Goal: Task Accomplishment & Management: Use online tool/utility

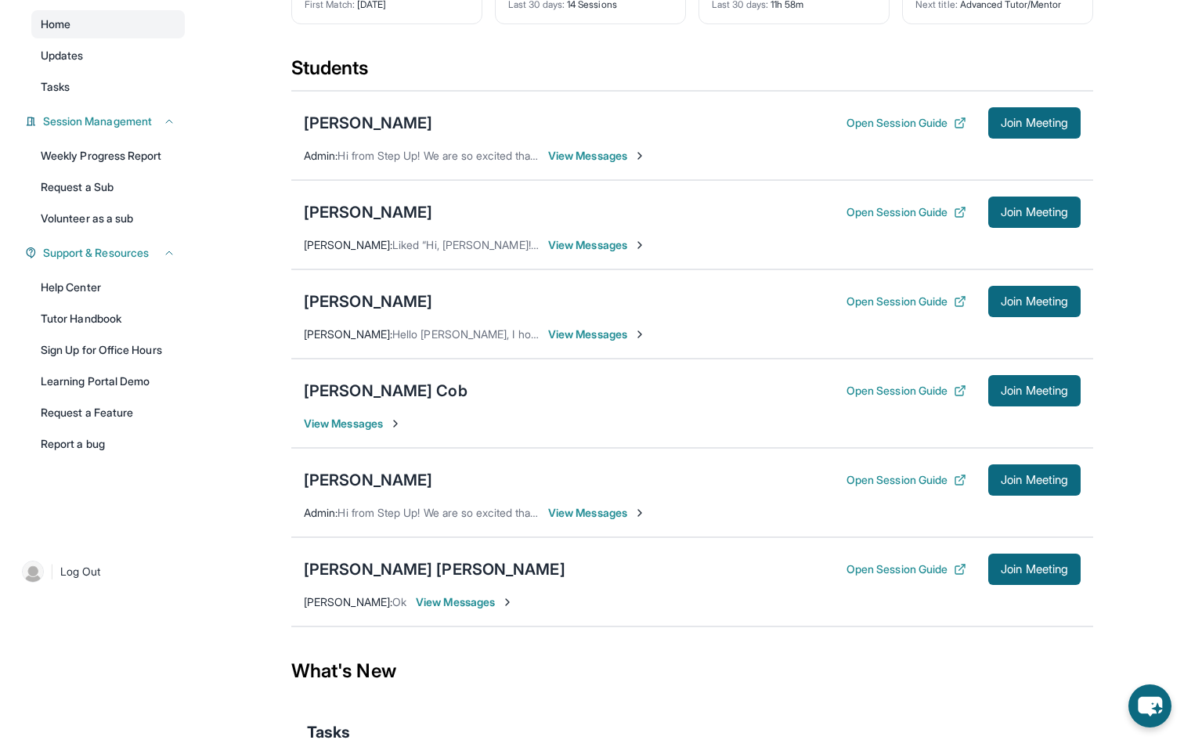
scroll to position [150, 0]
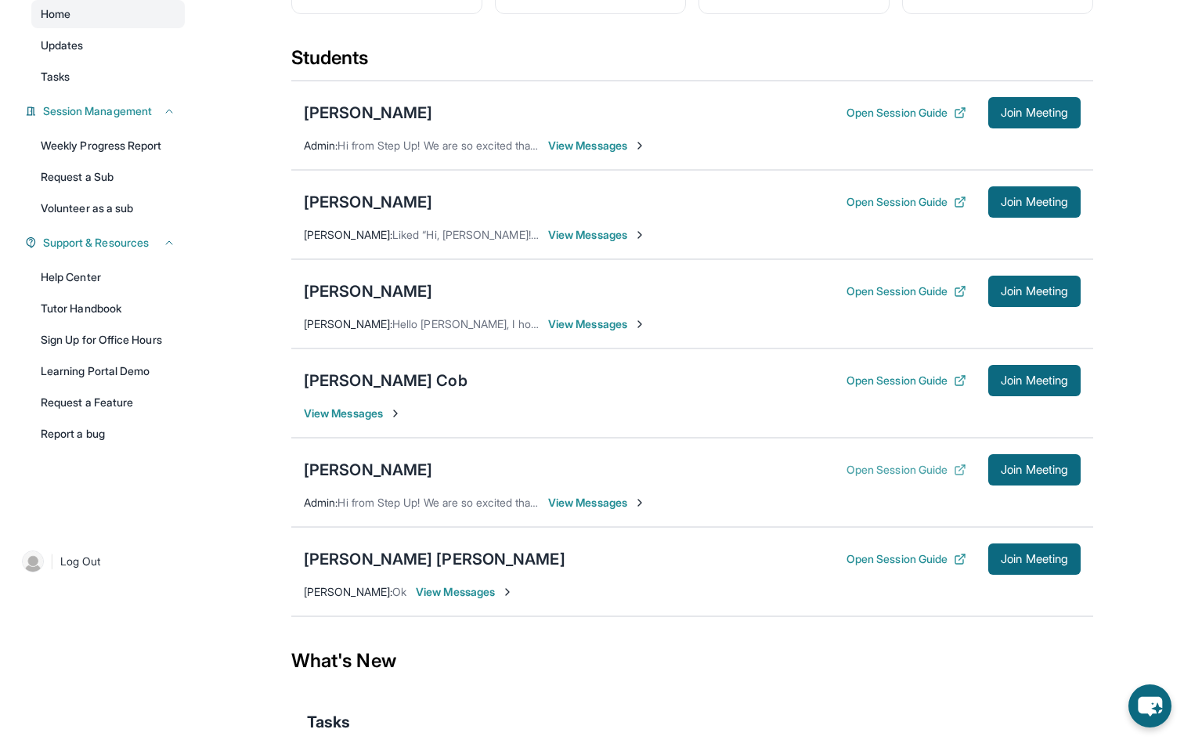
click at [924, 478] on button "Open Session Guide" at bounding box center [907, 470] width 120 height 16
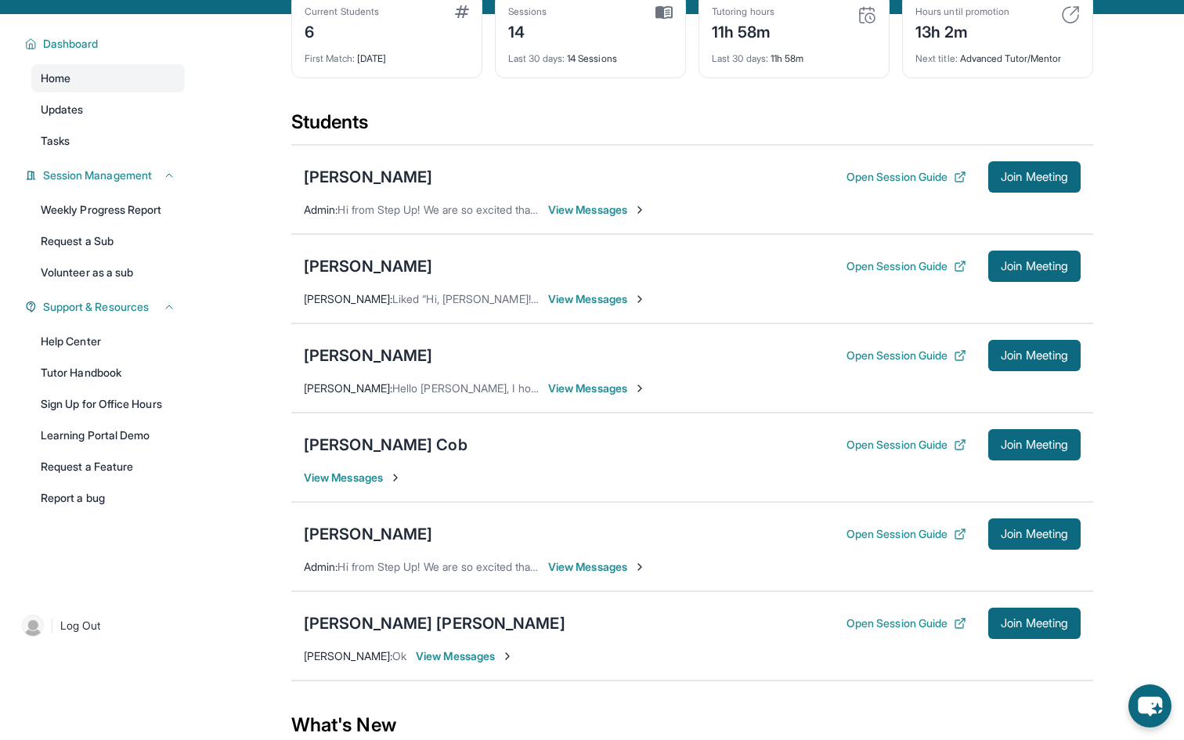
scroll to position [87, 0]
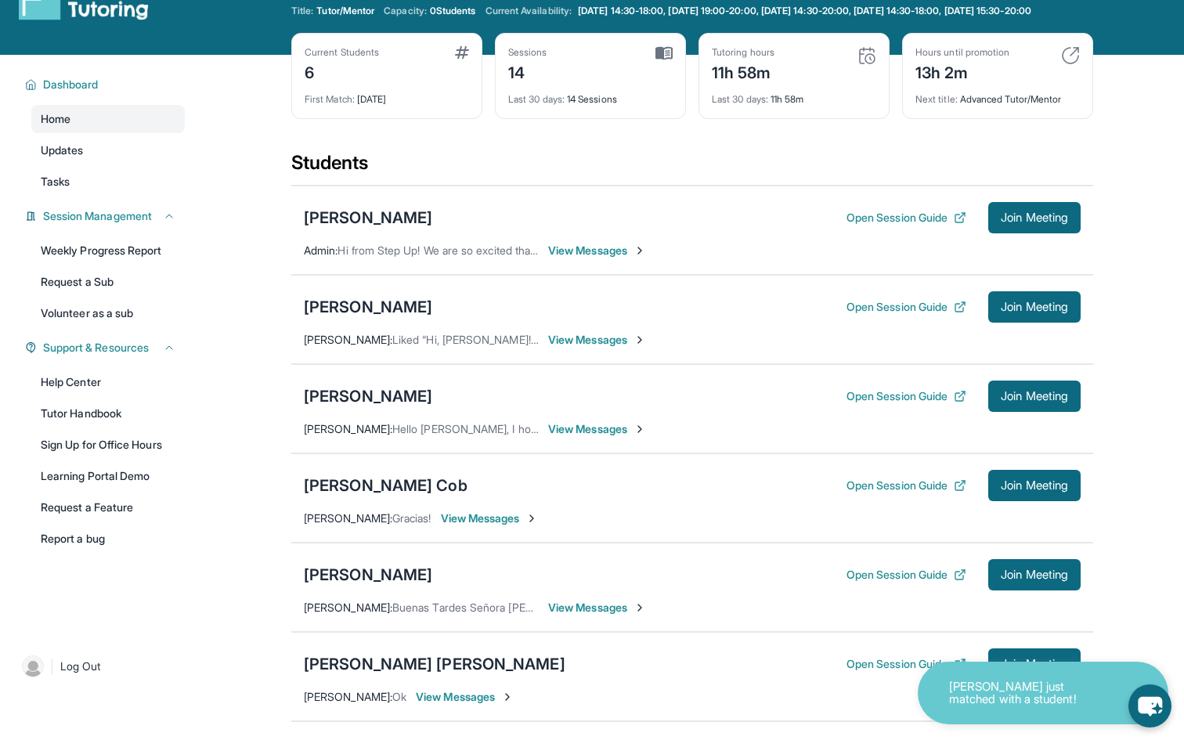
scroll to position [46, 0]
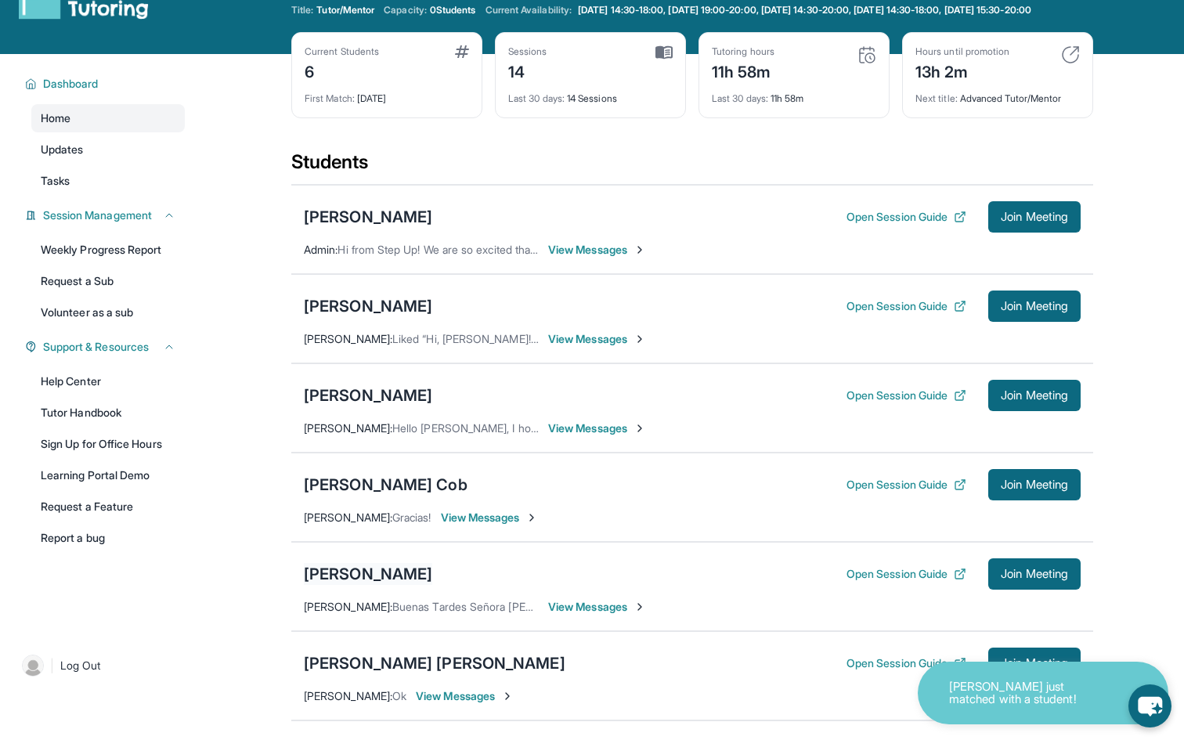
click at [357, 585] on div "[PERSON_NAME]" at bounding box center [368, 574] width 128 height 22
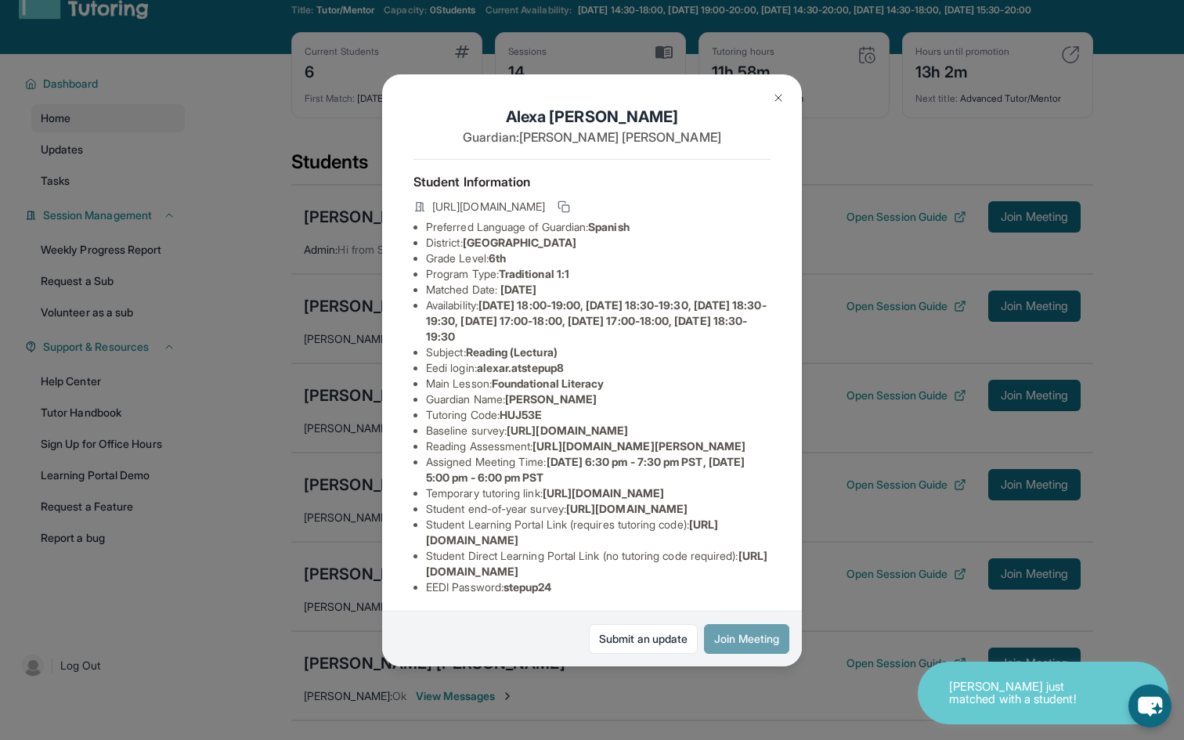
click at [714, 638] on button "Join Meeting" at bounding box center [746, 639] width 85 height 30
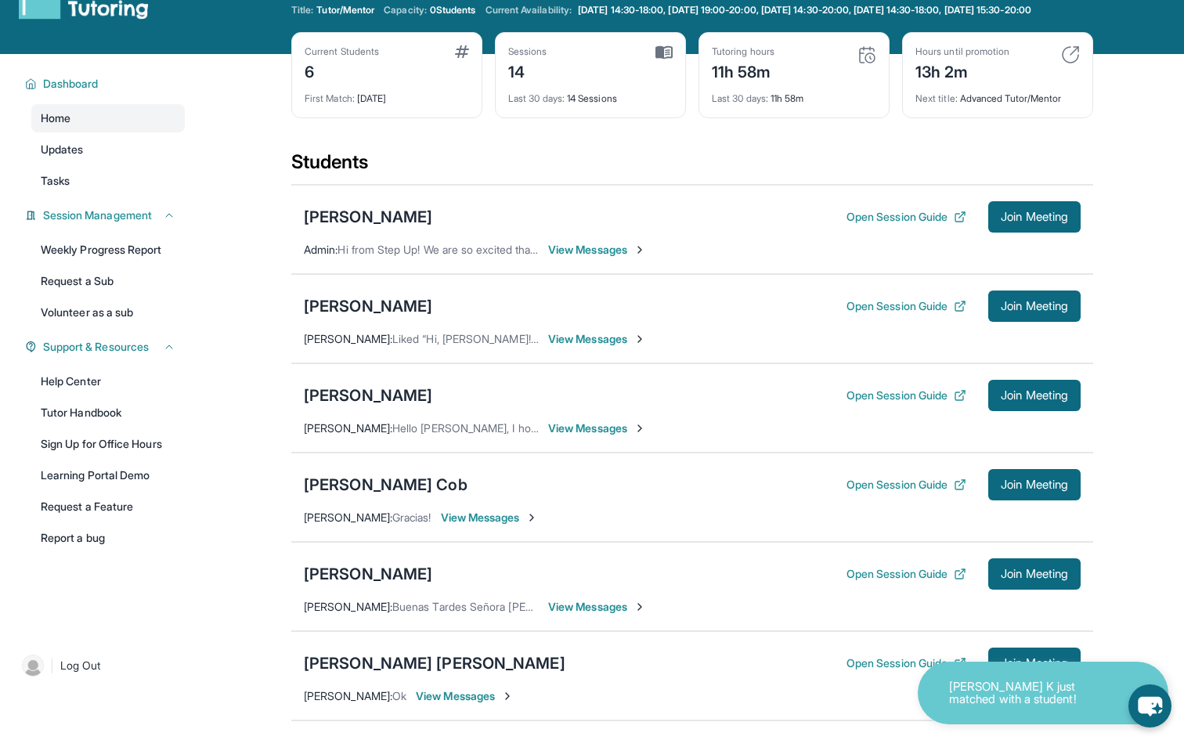
scroll to position [0, 0]
